Goal: Transaction & Acquisition: Purchase product/service

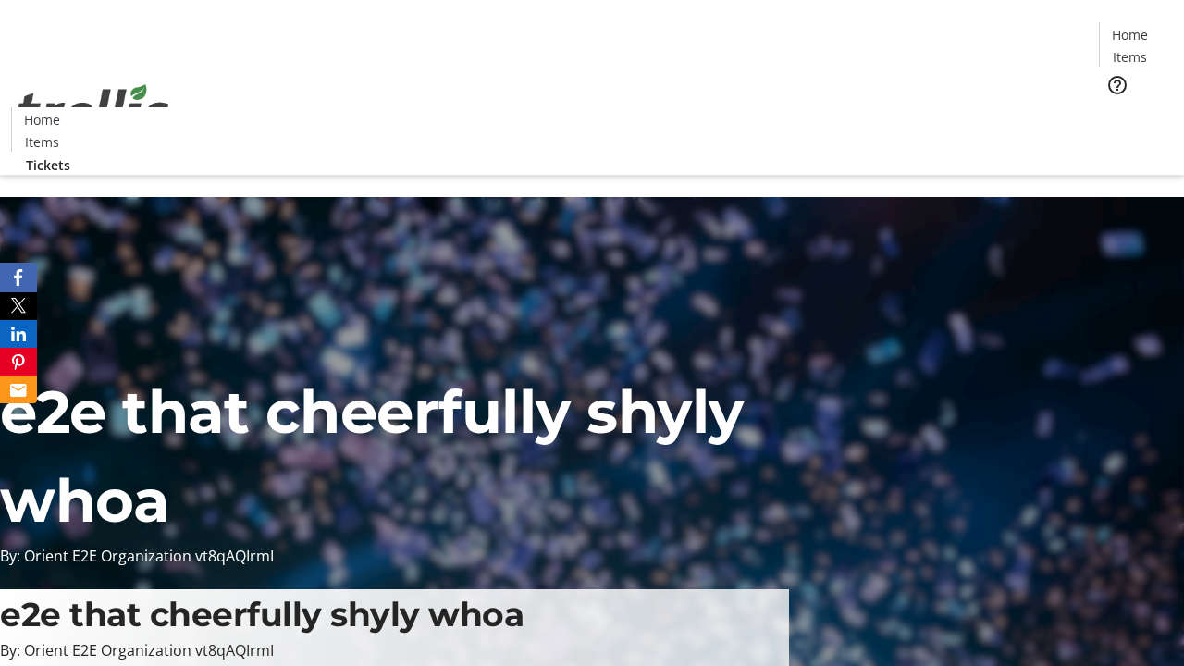
click at [1114, 107] on span "Tickets" at bounding box center [1136, 116] width 44 height 19
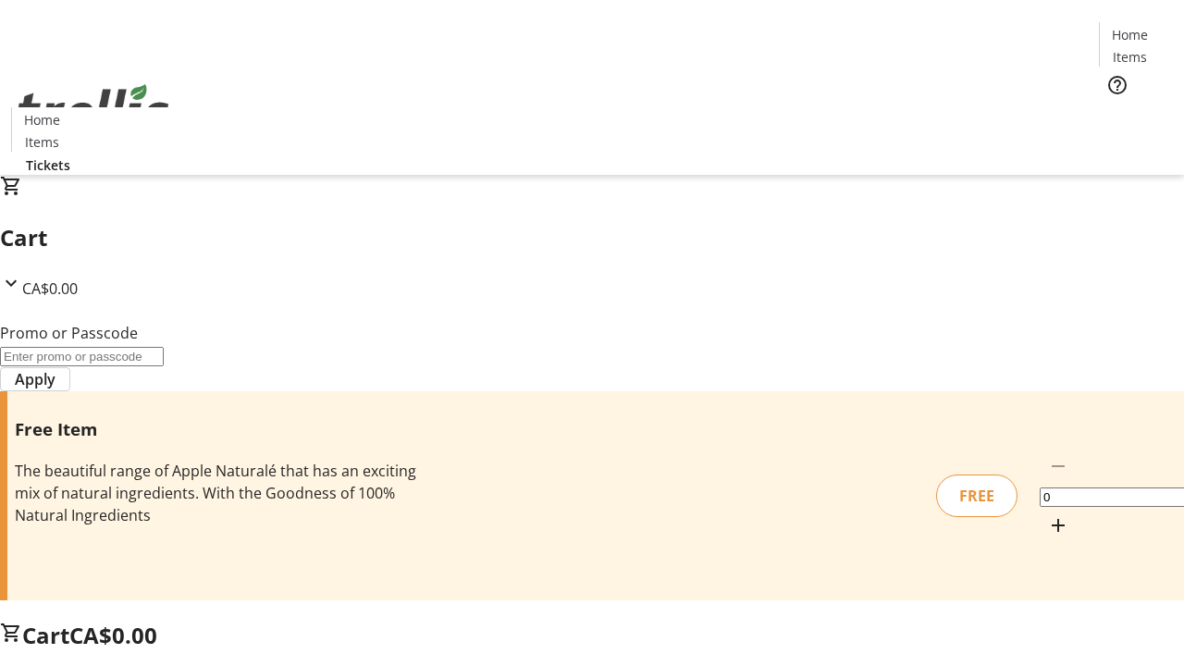
click at [1047, 514] on mat-icon "Increment by one" at bounding box center [1058, 525] width 22 height 22
type input "1"
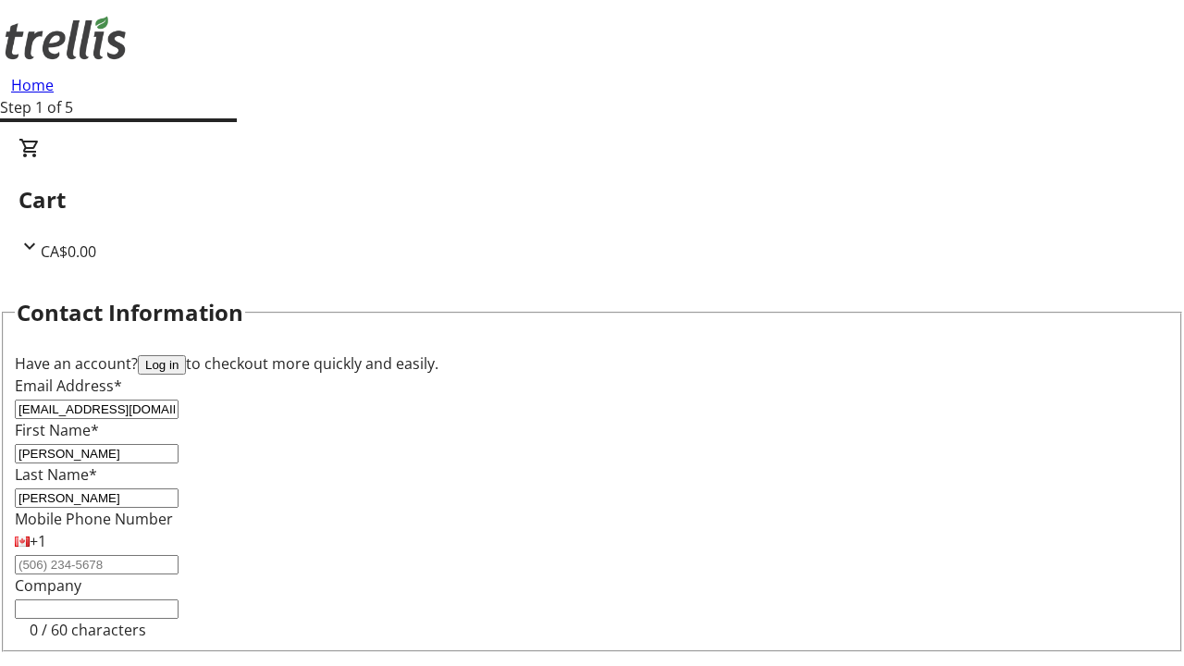
type input "[PERSON_NAME]"
